Goal: Navigation & Orientation: Find specific page/section

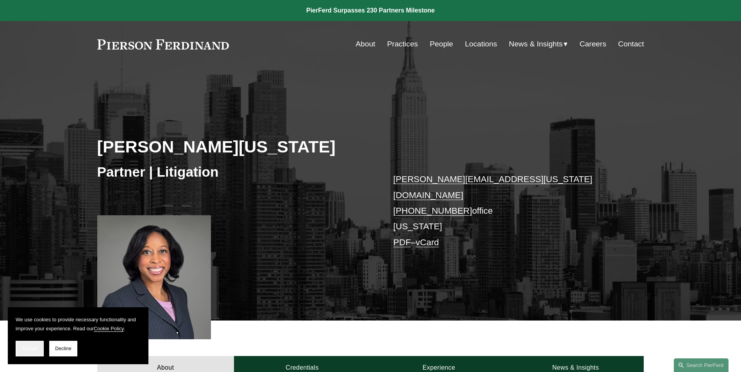
click at [28, 351] on span "Accept" at bounding box center [29, 348] width 15 height 5
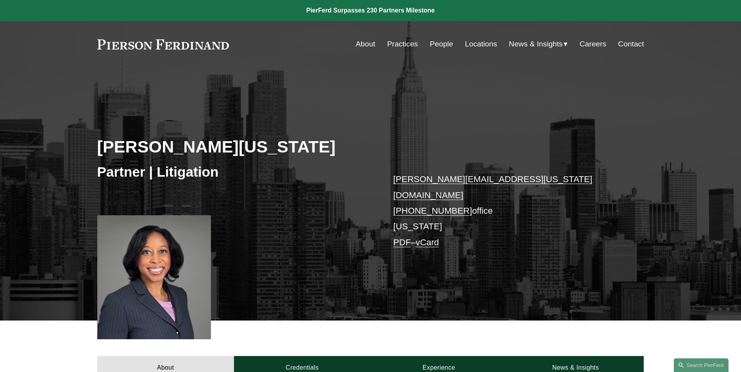
click at [438, 41] on link "People" at bounding box center [440, 44] width 23 height 15
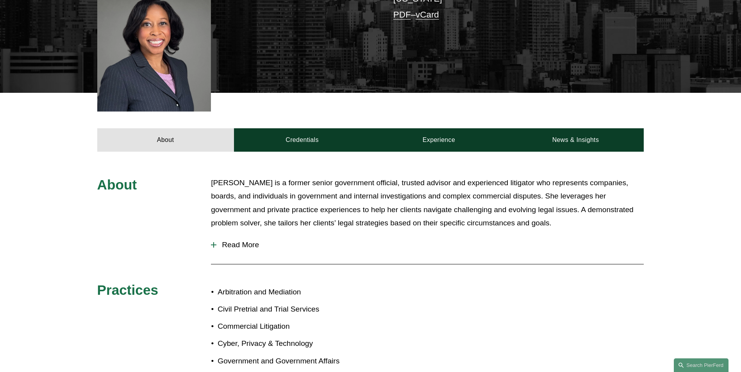
scroll to position [312, 0]
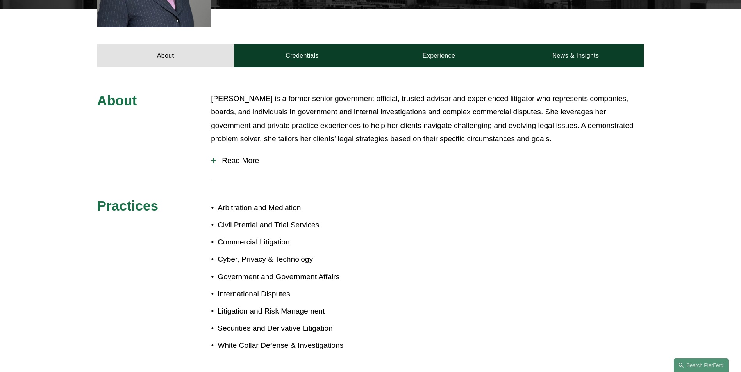
click at [248, 157] on span "Read More" at bounding box center [429, 161] width 427 height 9
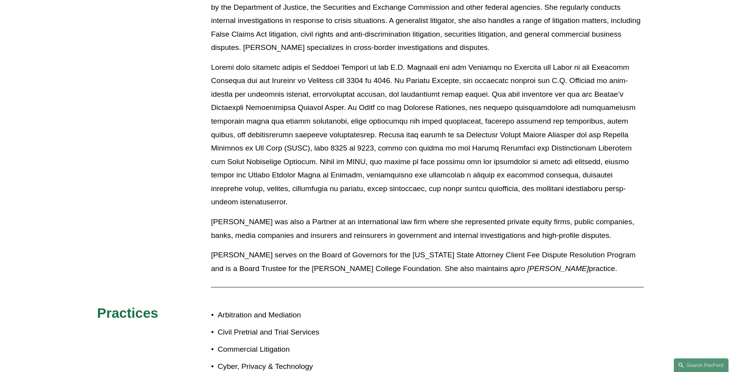
scroll to position [301, 0]
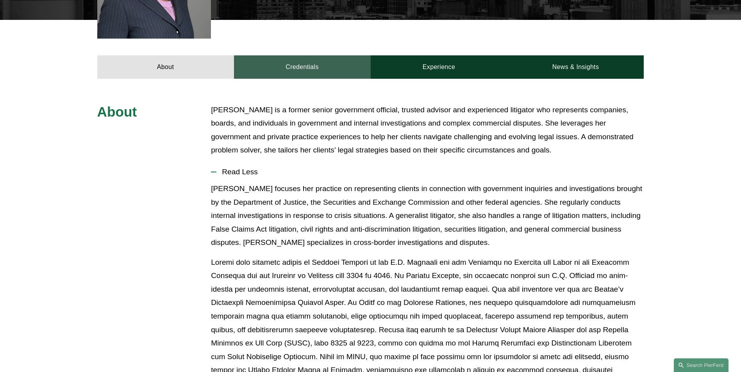
click at [296, 66] on link "Credentials" at bounding box center [302, 66] width 137 height 23
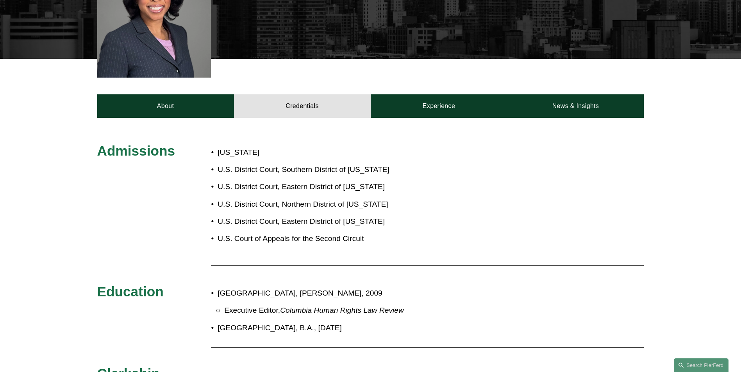
scroll to position [184, 0]
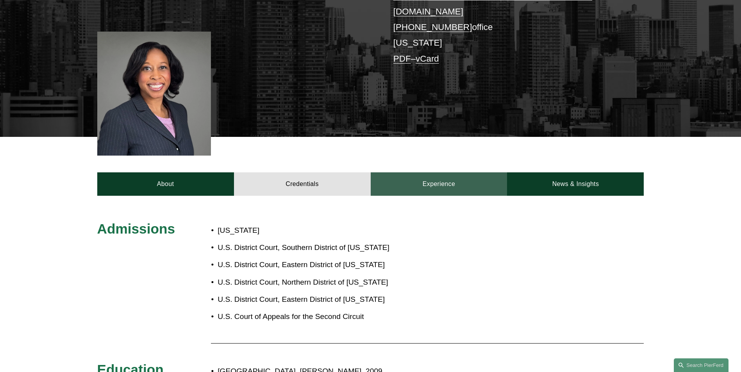
click at [431, 182] on link "Experience" at bounding box center [438, 184] width 137 height 23
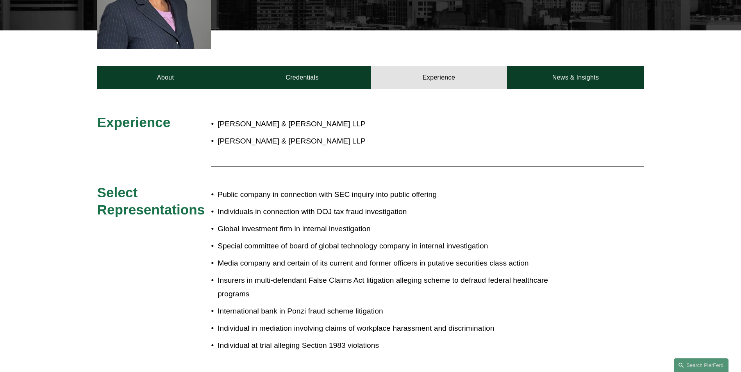
scroll to position [301, 0]
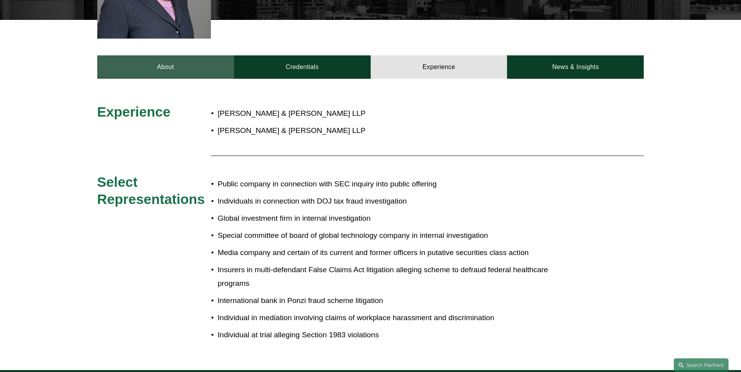
click at [154, 55] on link "About" at bounding box center [165, 66] width 137 height 23
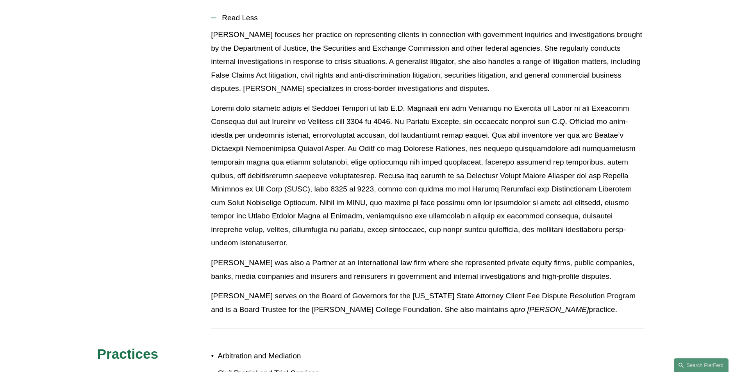
scroll to position [457, 0]
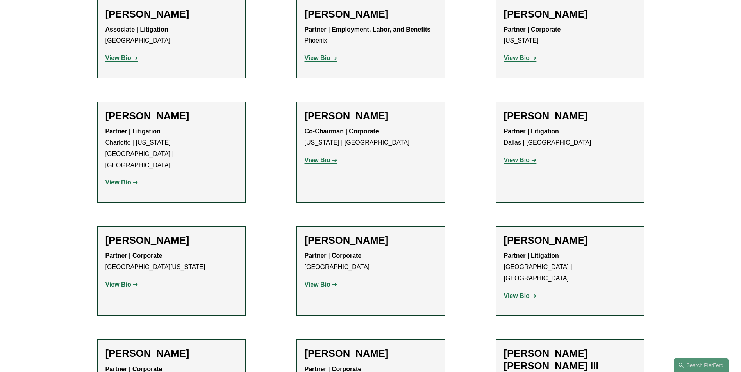
scroll to position [7504, 0]
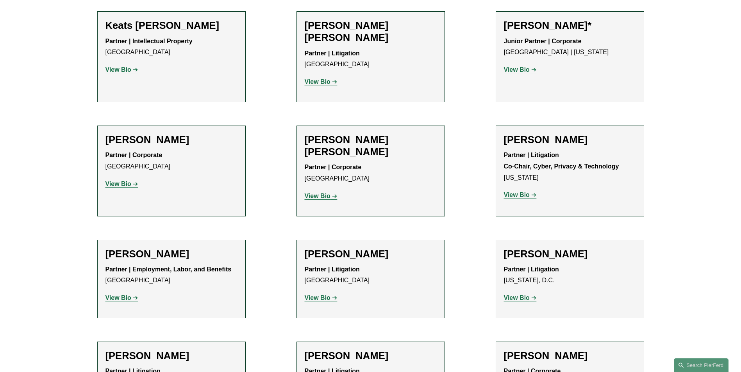
drag, startPoint x: 66, startPoint y: 60, endPoint x: 73, endPoint y: 64, distance: 8.0
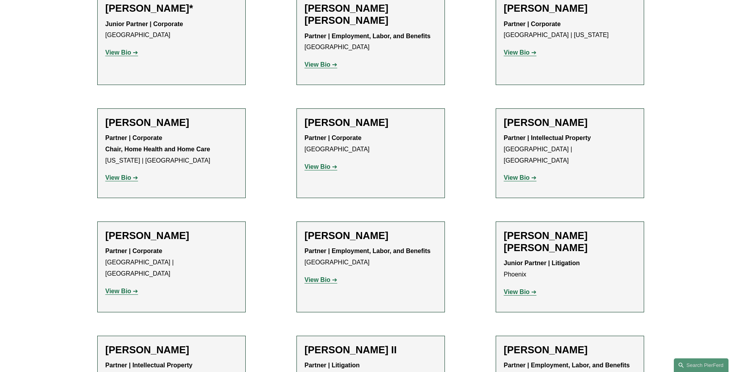
scroll to position [0, 0]
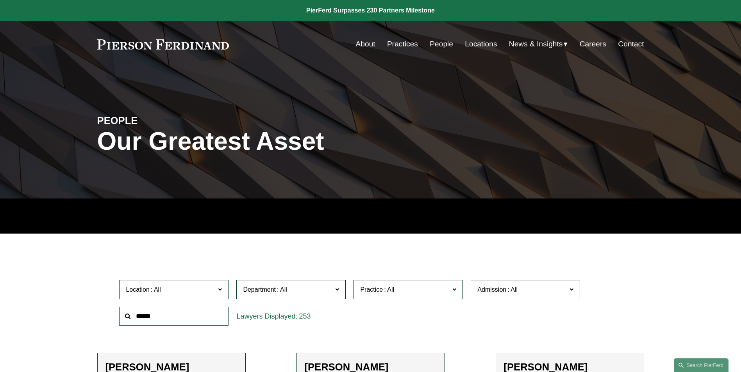
click at [365, 45] on link "About" at bounding box center [366, 44] width 20 height 15
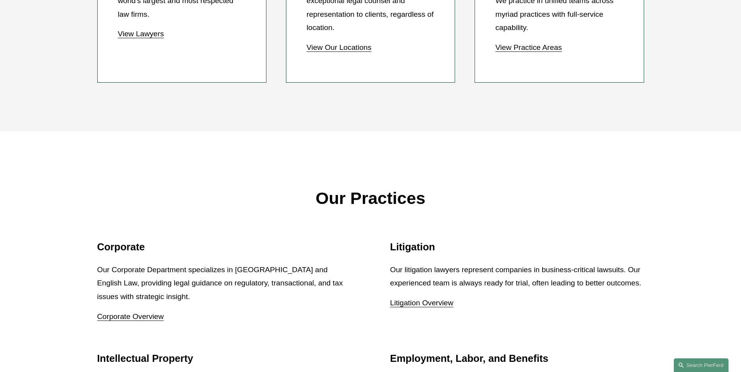
scroll to position [781, 0]
